Goal: Find specific page/section: Find specific page/section

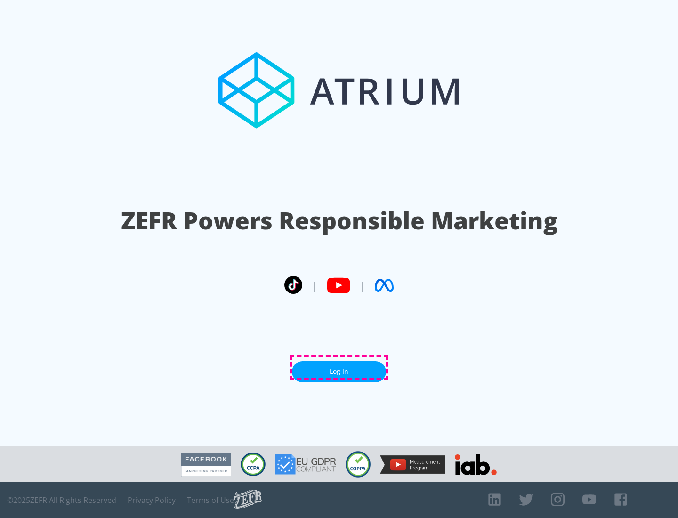
click at [339, 368] on link "Log In" at bounding box center [339, 371] width 94 height 21
